Goal: Task Accomplishment & Management: Complete application form

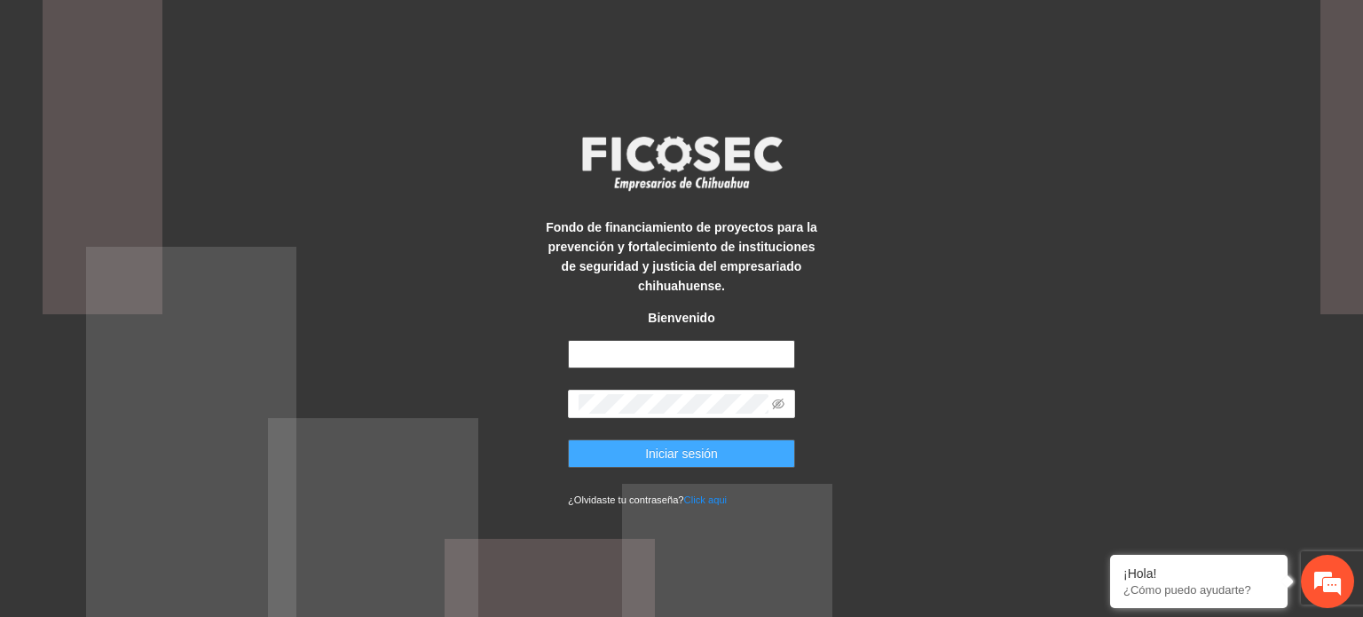
type input "**********"
click at [593, 452] on button "Iniciar sesión" at bounding box center [681, 453] width 227 height 28
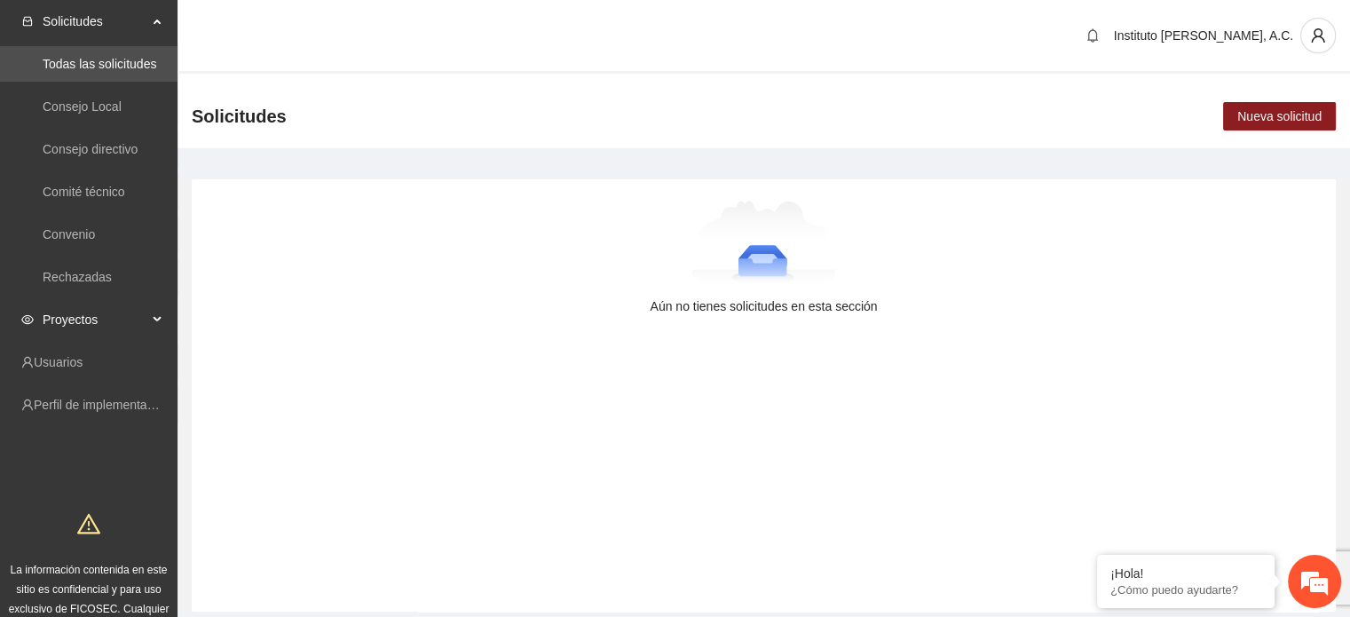
click at [67, 320] on span "Proyectos" at bounding box center [95, 319] width 105 height 35
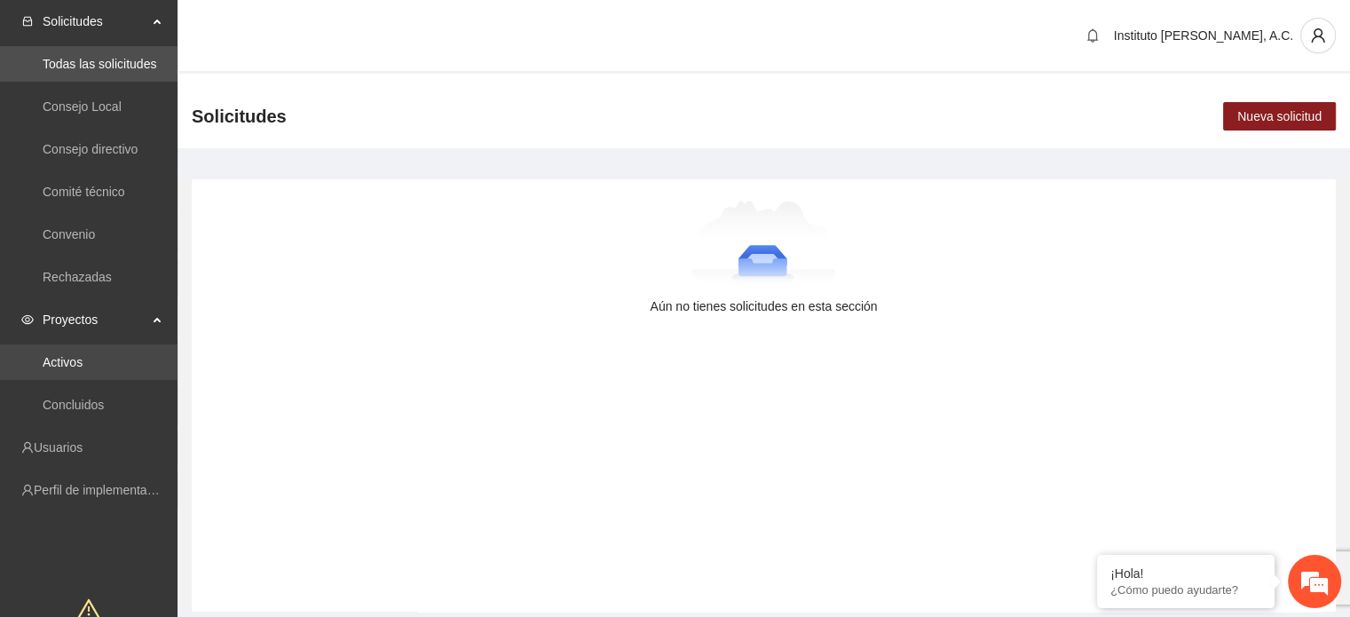
click at [78, 365] on link "Activos" at bounding box center [63, 362] width 40 height 14
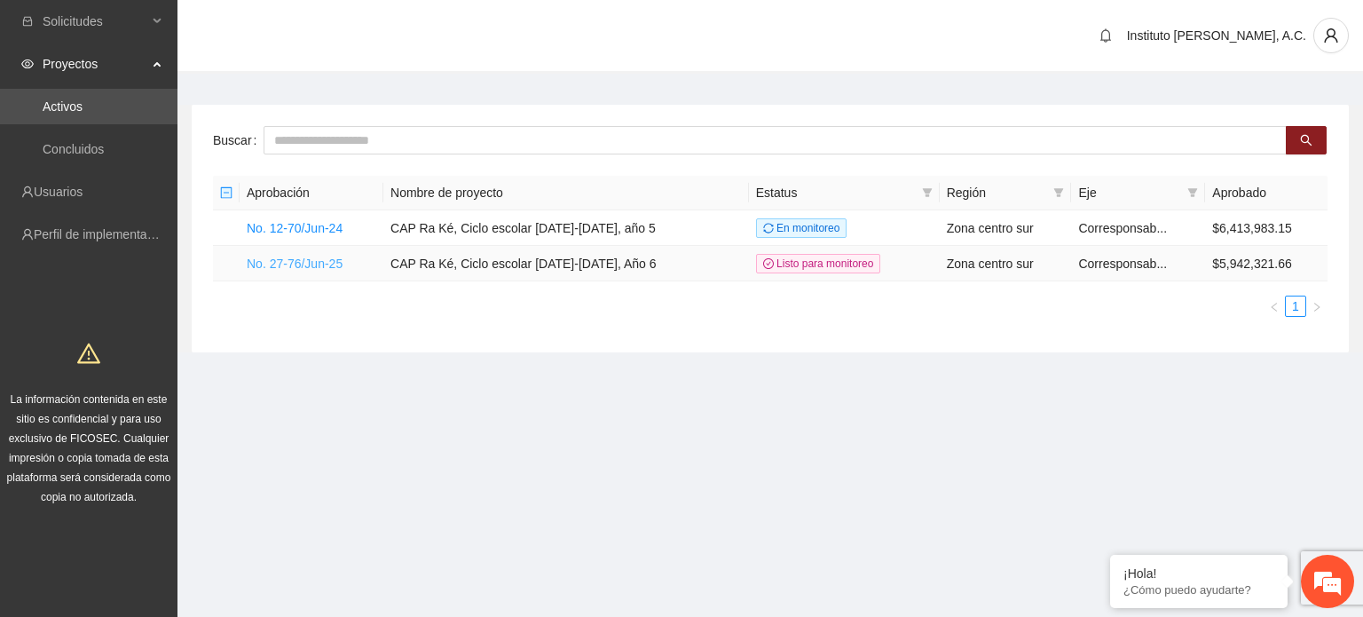
click at [312, 265] on link "No. 27-76/Jun-25" at bounding box center [295, 263] width 96 height 14
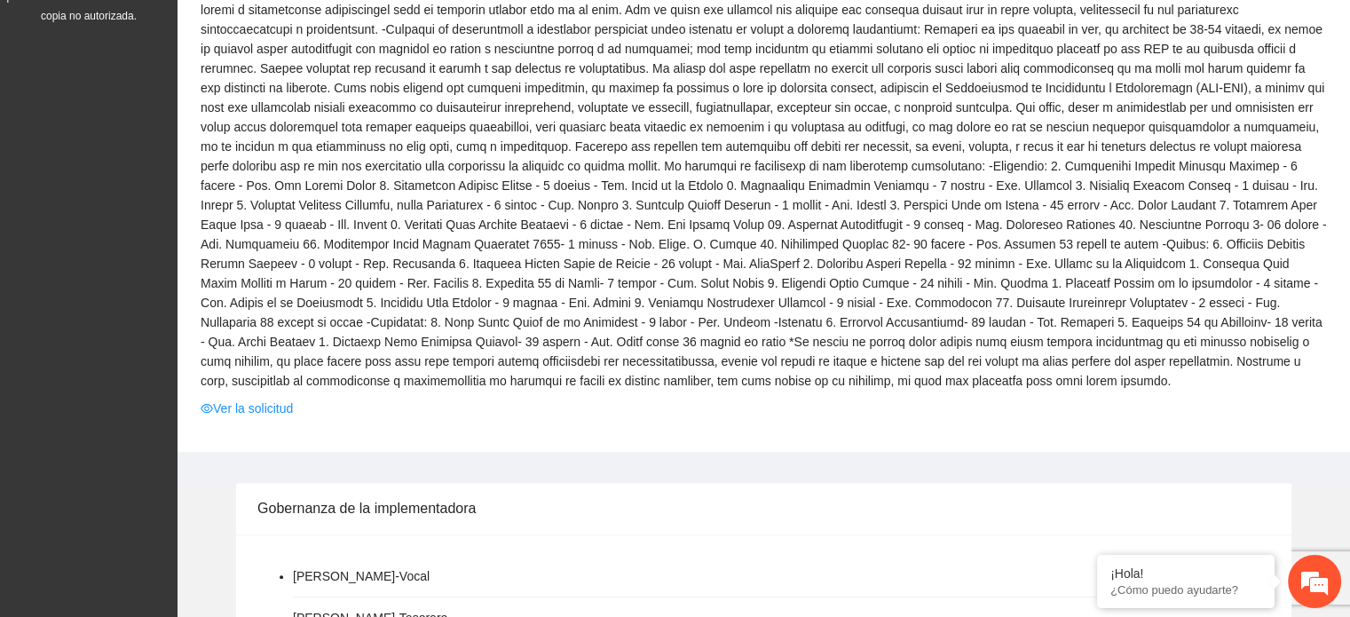
scroll to position [621, 0]
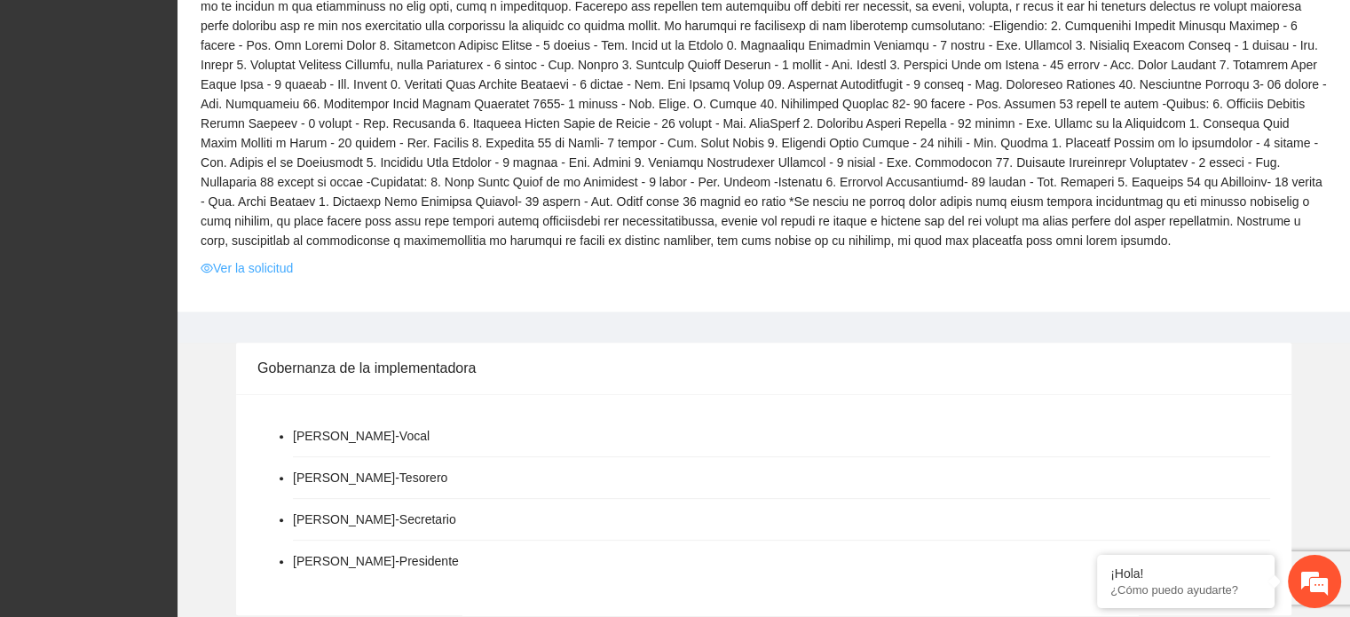
click at [248, 267] on link "Ver la solicitud" at bounding box center [247, 268] width 92 height 20
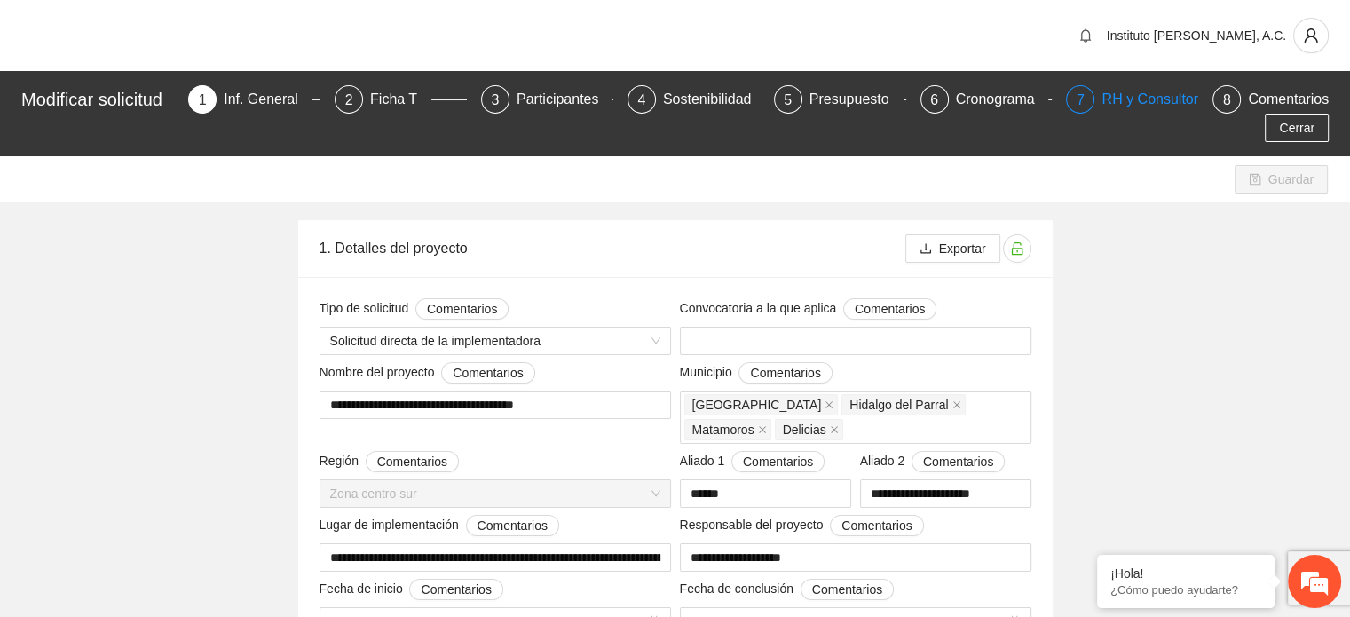
click at [1113, 95] on div "RH y Consultores" at bounding box center [1163, 99] width 125 height 28
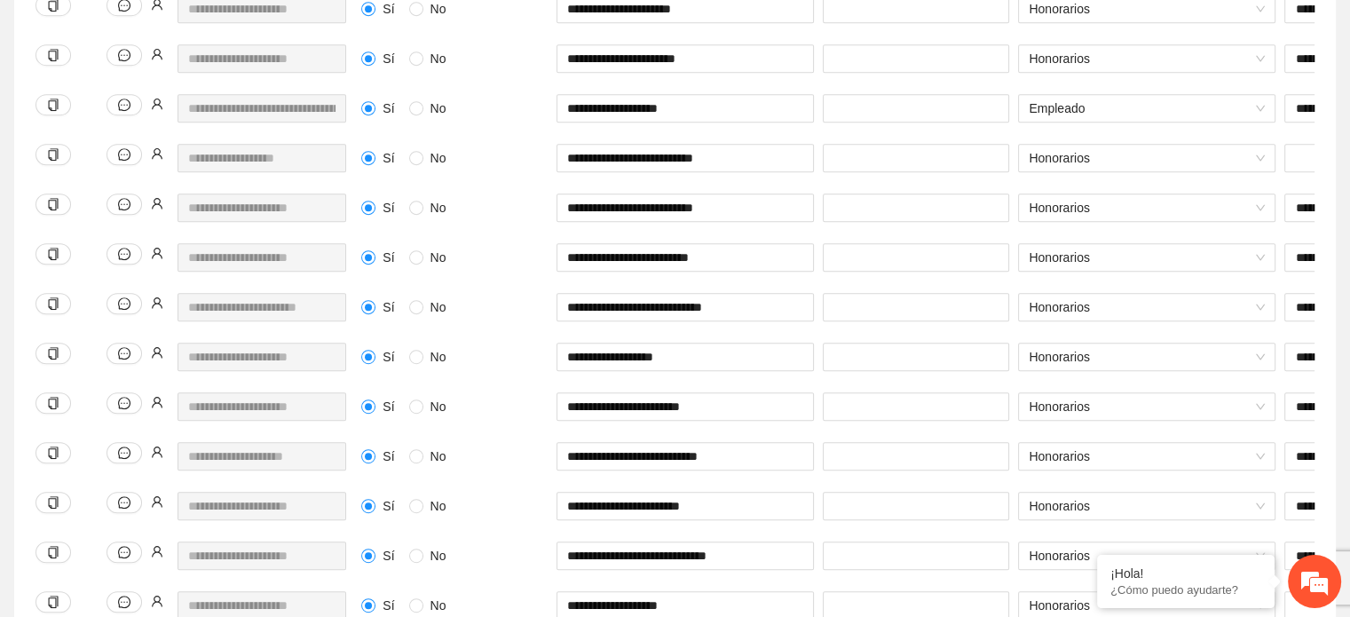
scroll to position [887, 0]
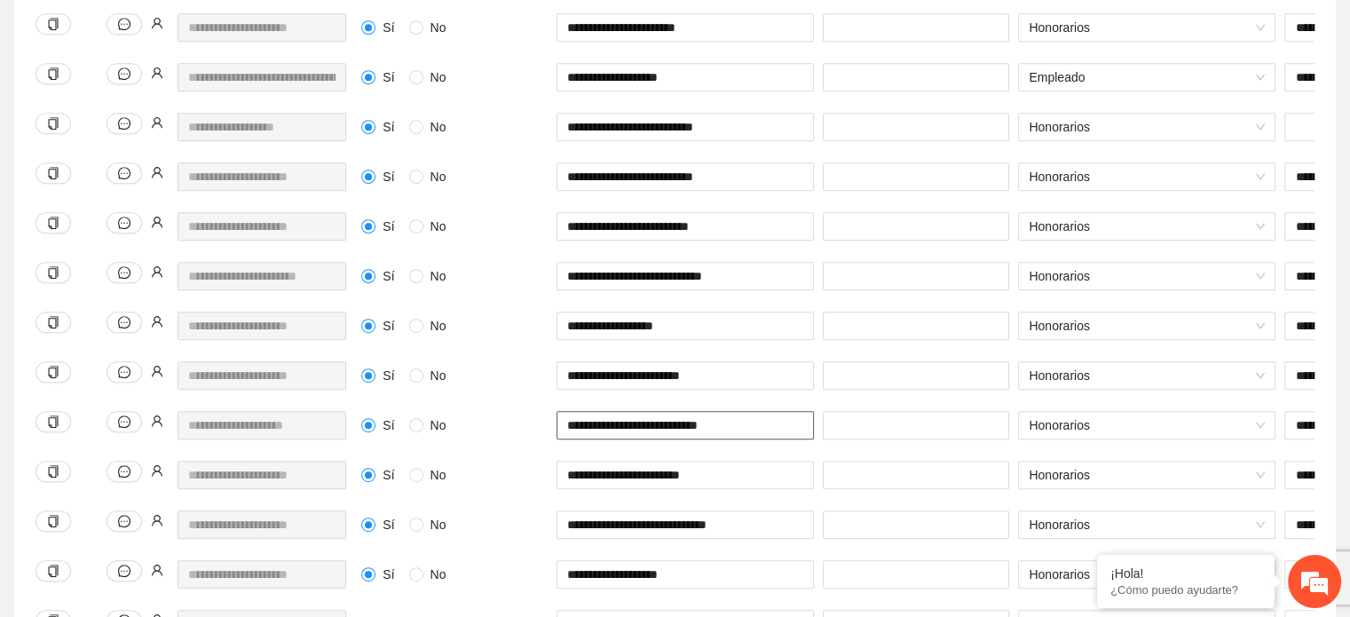
drag, startPoint x: 736, startPoint y: 399, endPoint x: 563, endPoint y: 398, distance: 173.9
click at [563, 411] on input "**********" at bounding box center [684, 425] width 257 height 28
